Goal: Check status: Check status

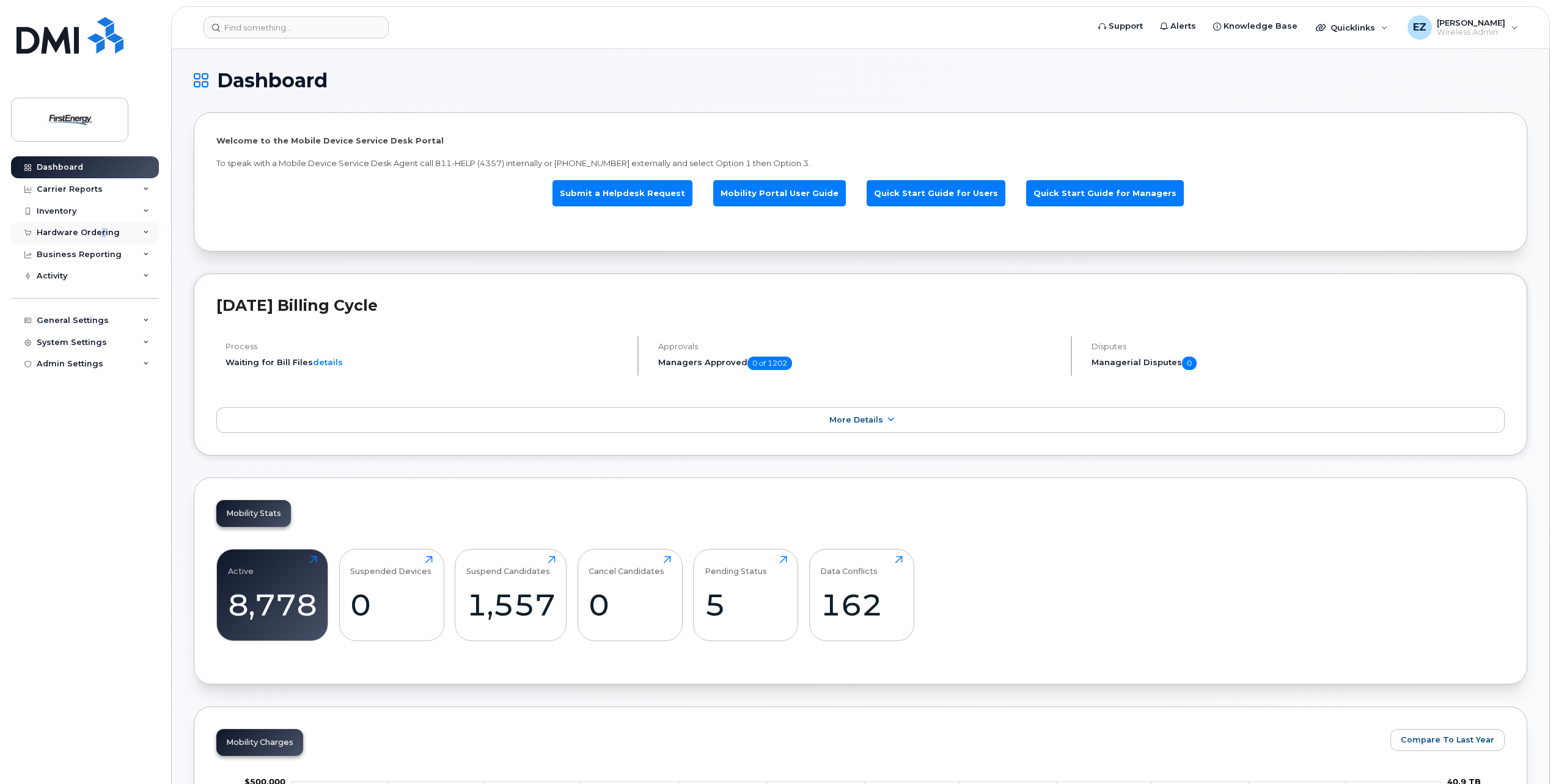
click at [101, 231] on div "Hardware Ordering" at bounding box center [78, 233] width 83 height 9
click at [61, 278] on div "Orders" at bounding box center [58, 278] width 30 height 11
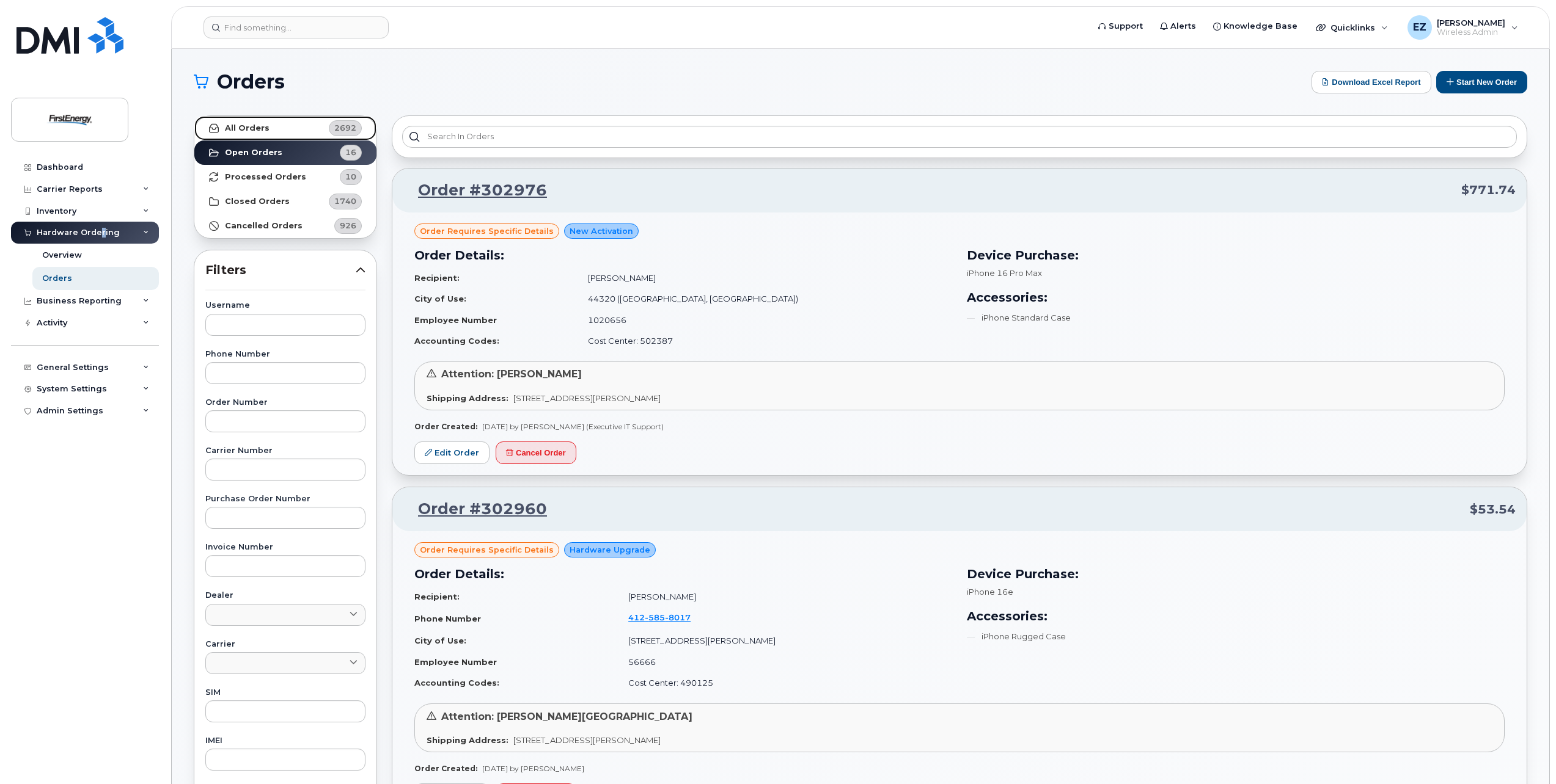
click at [240, 127] on strong "All Orders" at bounding box center [246, 128] width 44 height 9
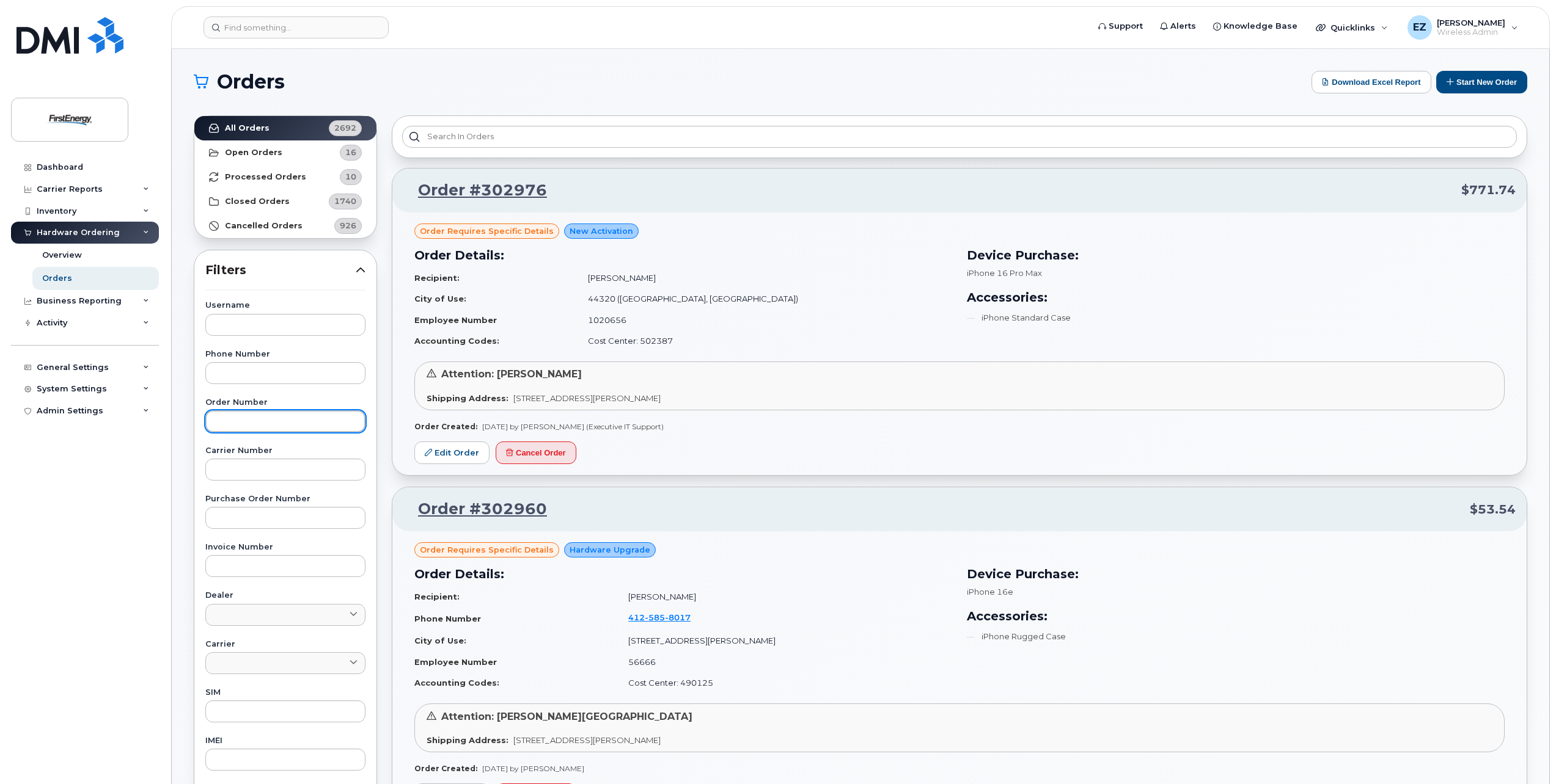
click at [273, 421] on input "text" at bounding box center [286, 421] width 160 height 22
paste input "301322"
type input "301322"
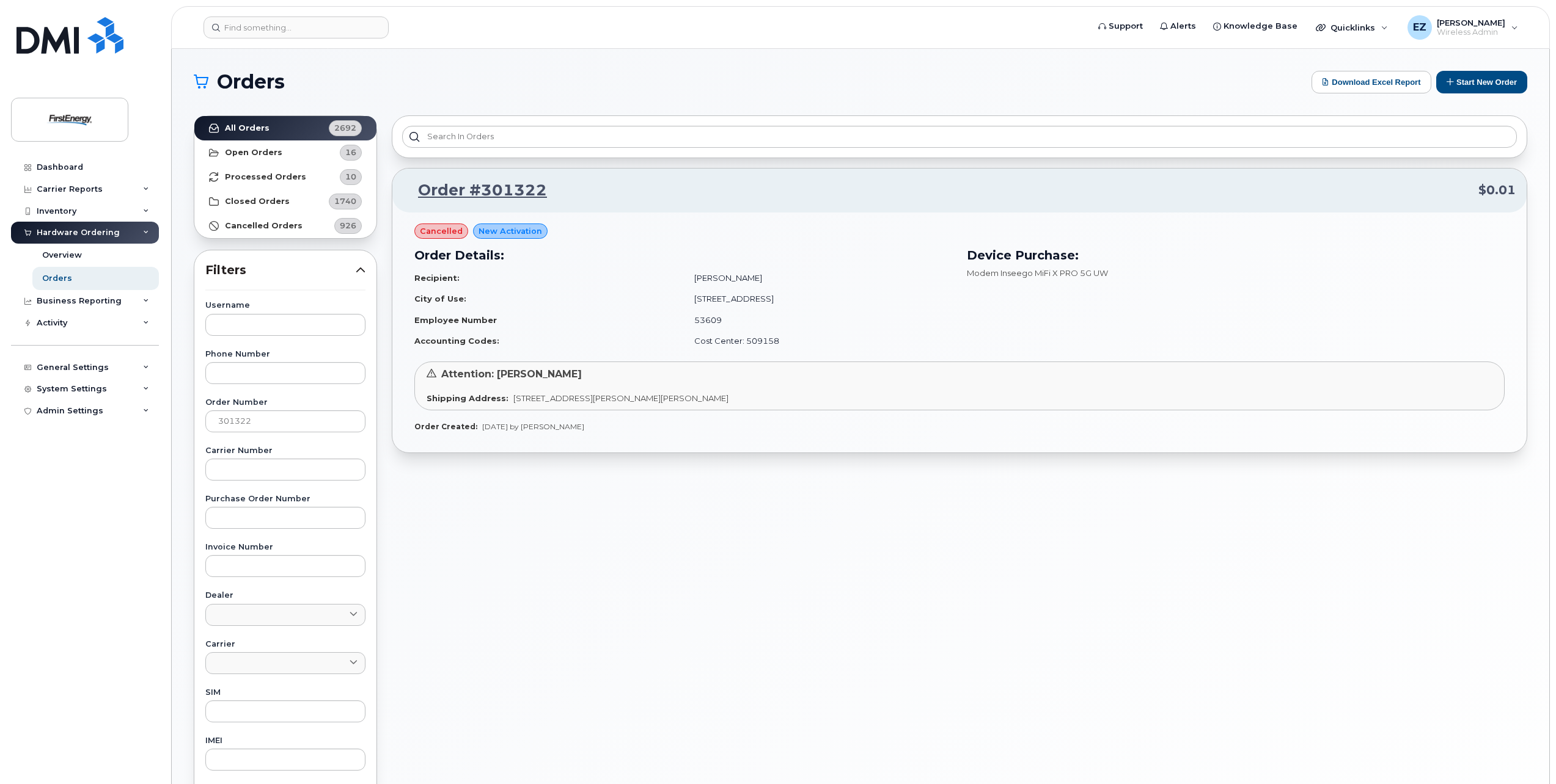
click at [546, 393] on span "[STREET_ADDRESS][PERSON_NAME][PERSON_NAME]" at bounding box center [621, 398] width 215 height 9
click at [511, 188] on link "Order #301322" at bounding box center [475, 190] width 143 height 22
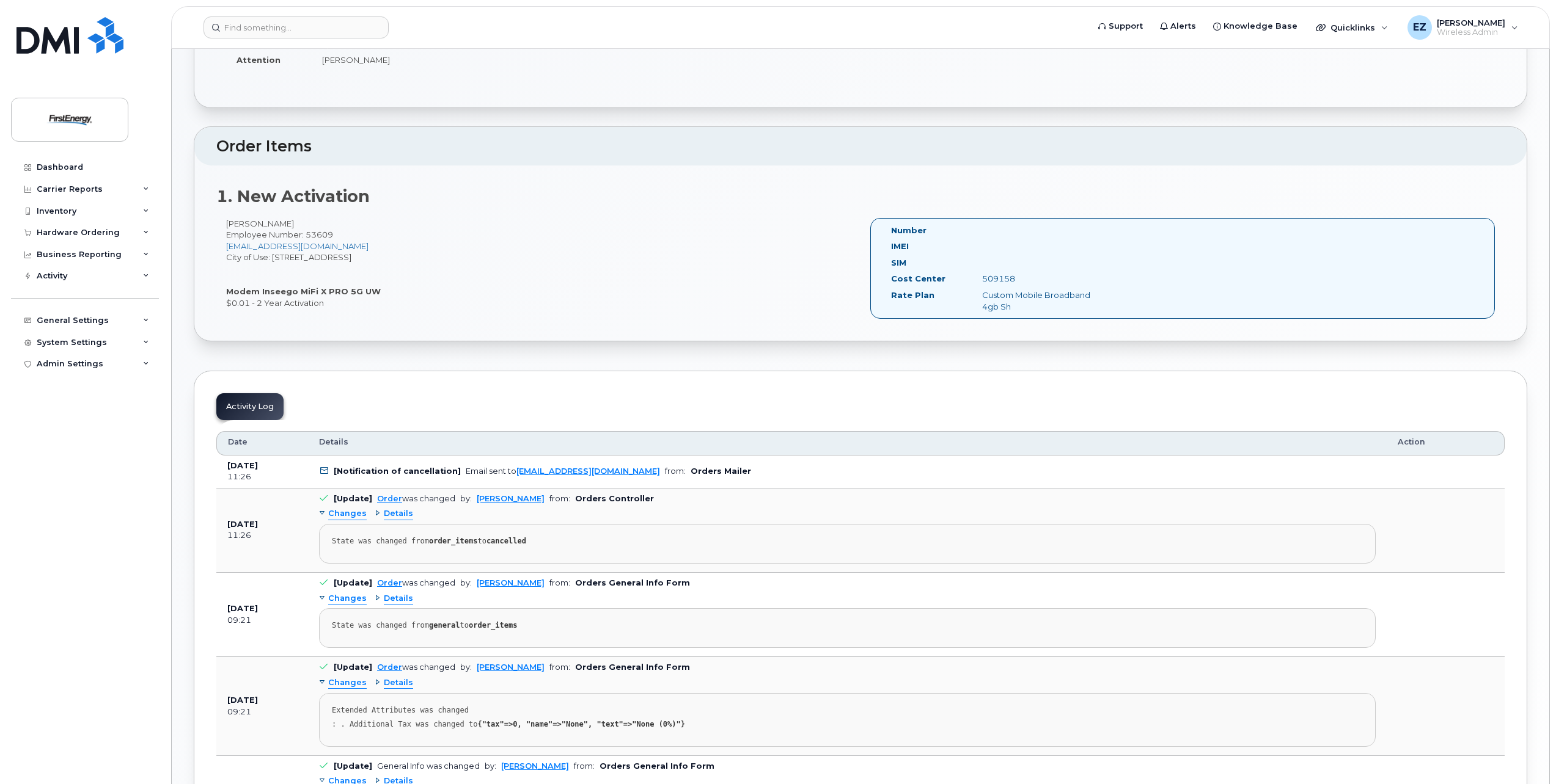
scroll to position [244, 0]
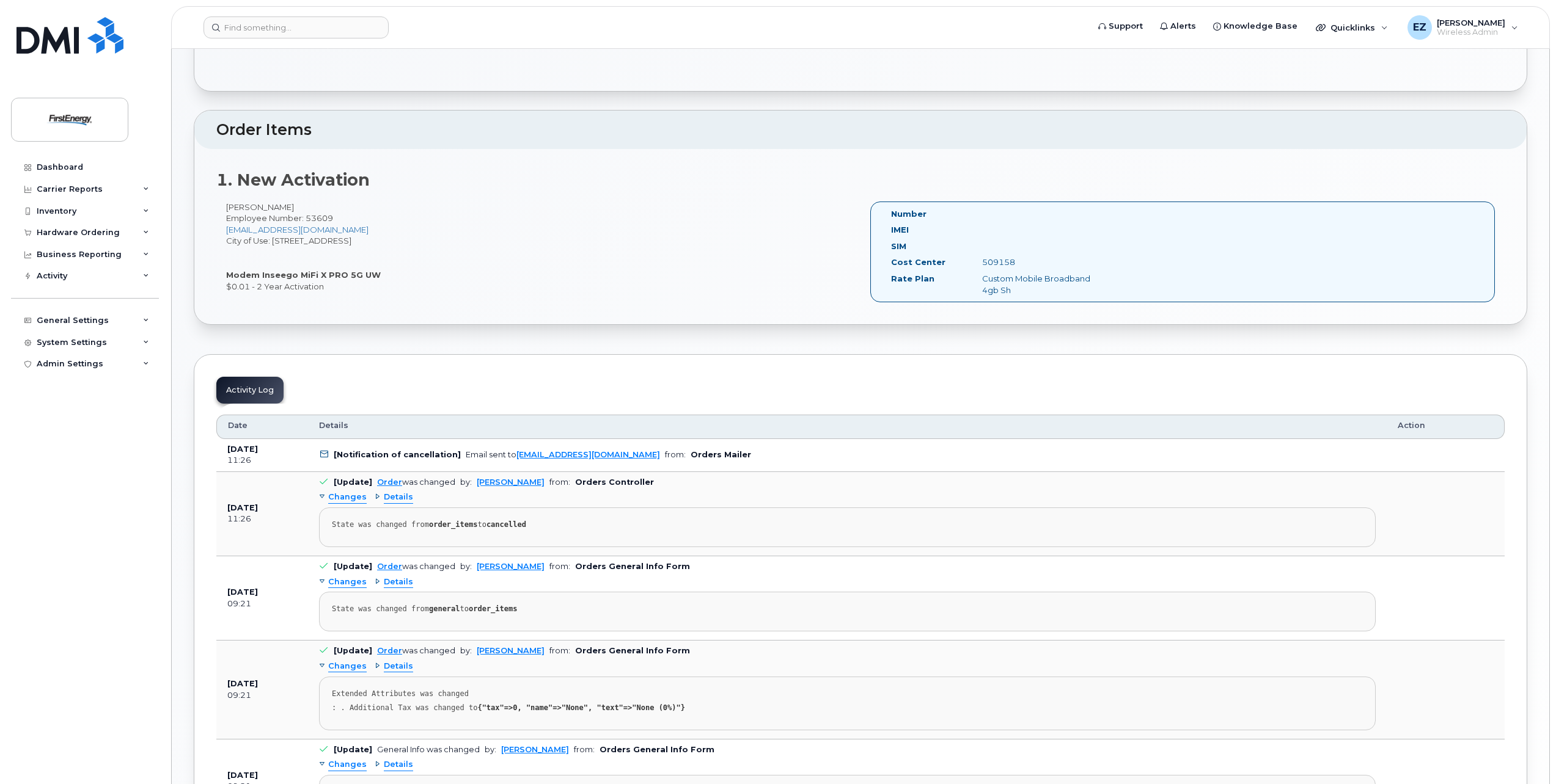
click at [323, 498] on div "Changes" at bounding box center [343, 497] width 48 height 11
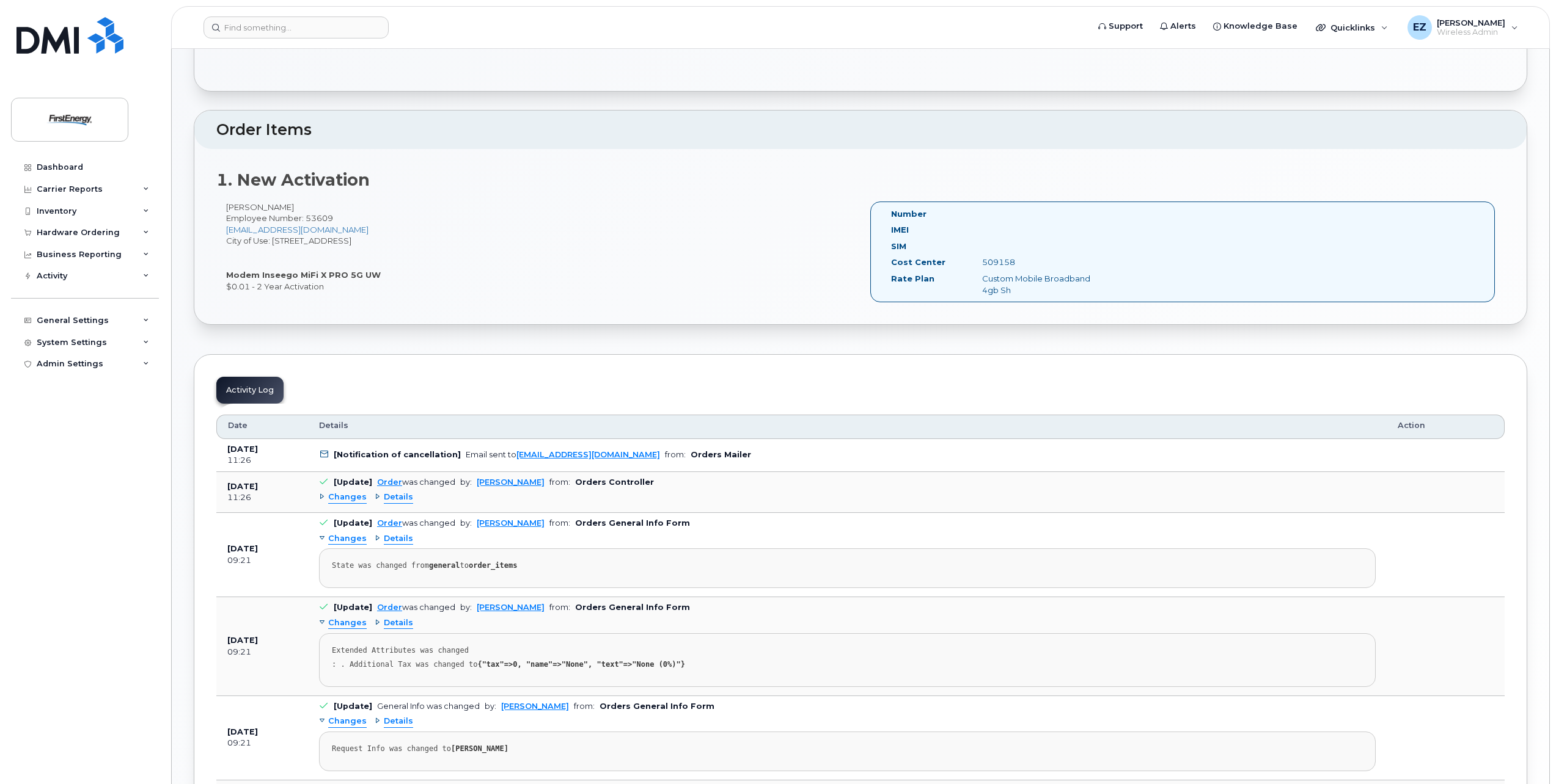
click at [323, 497] on div "Changes" at bounding box center [343, 497] width 48 height 11
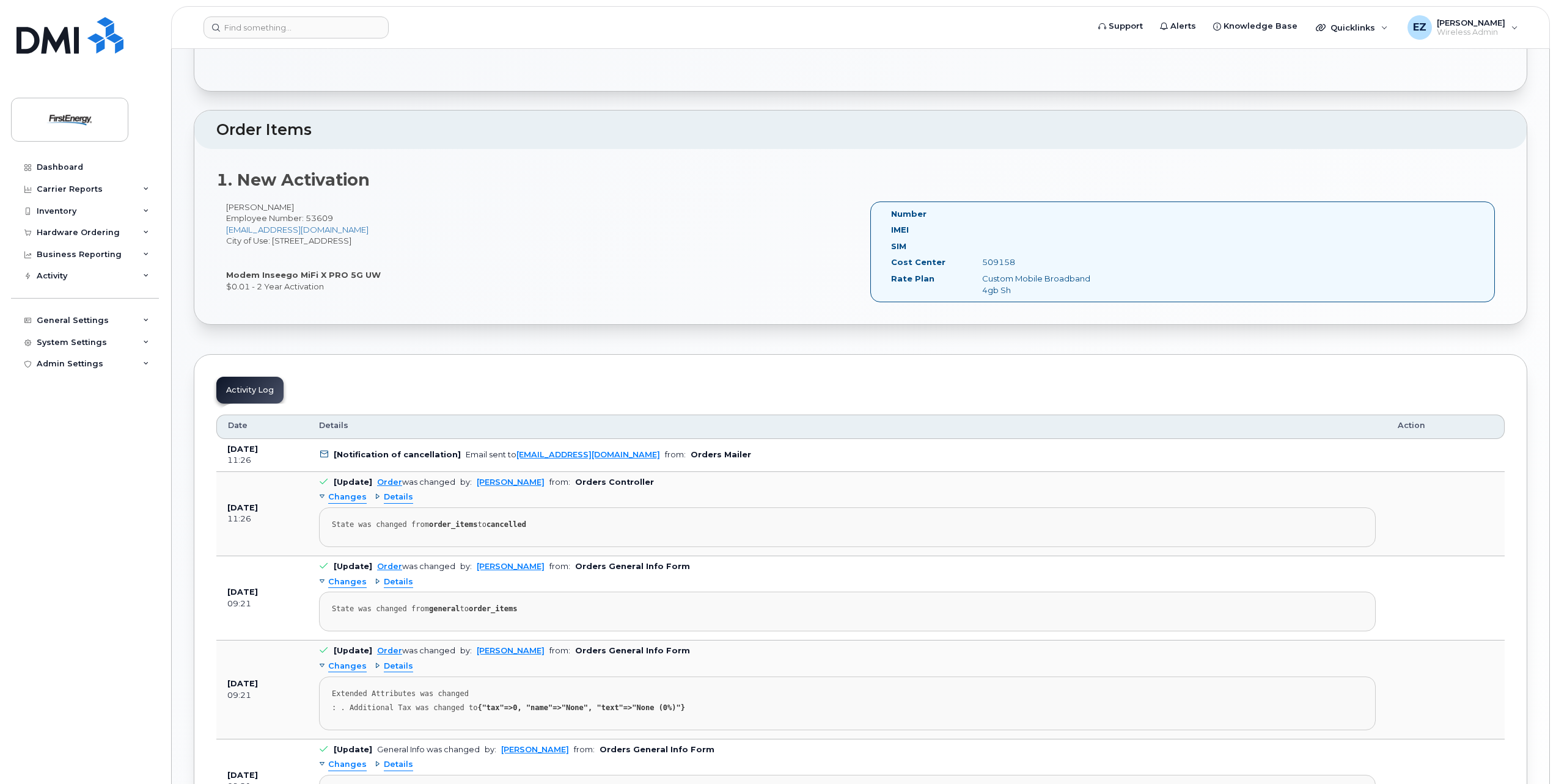
click at [323, 581] on div "Changes" at bounding box center [343, 582] width 48 height 11
